Goal: Find specific page/section: Find specific page/section

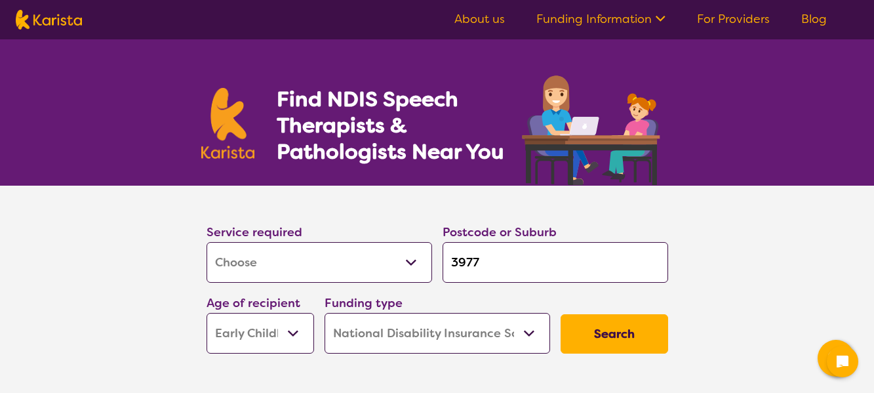
select select "[MEDICAL_DATA]"
select select "EC"
select select "NDIS"
select select "[MEDICAL_DATA]"
select select "EC"
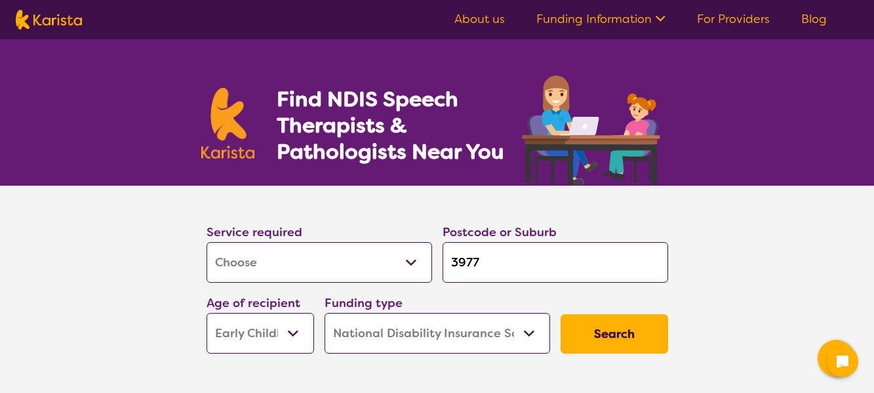
select select "NDIS"
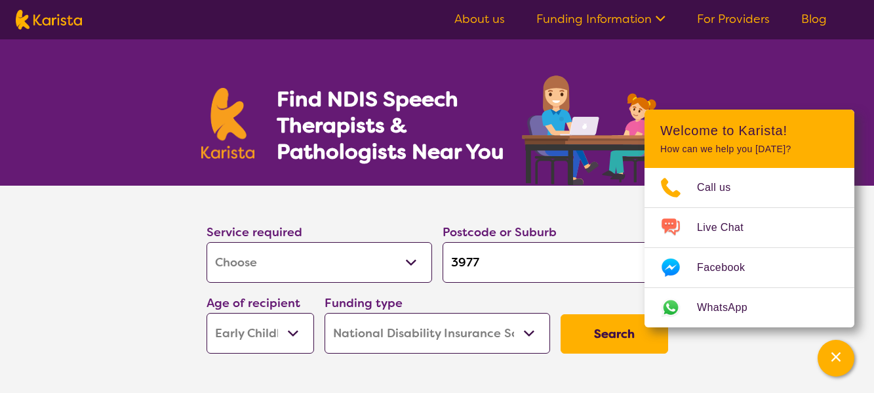
click at [590, 336] on button "Search" at bounding box center [615, 333] width 108 height 39
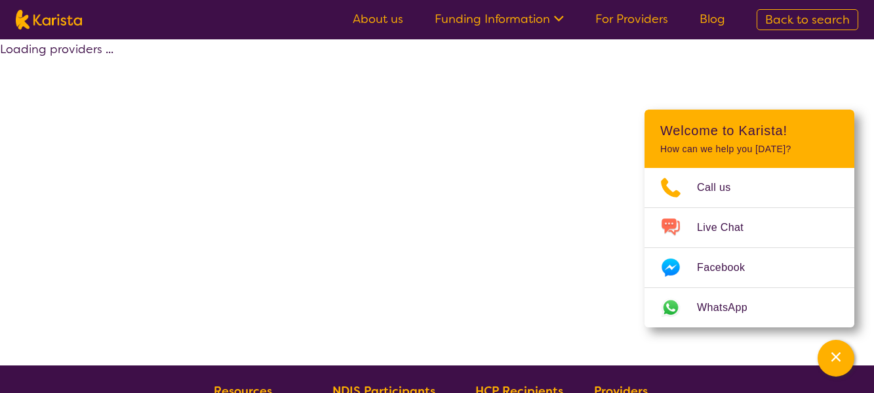
select select "by_score"
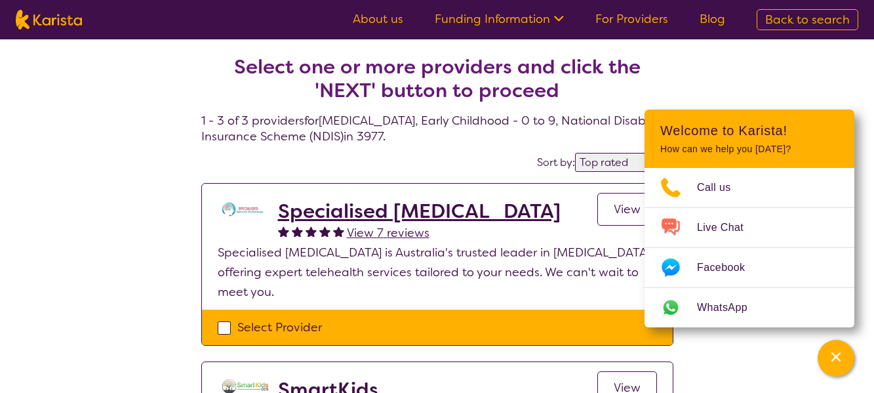
click at [619, 207] on span "View" at bounding box center [627, 209] width 27 height 16
